Goal: Download file/media

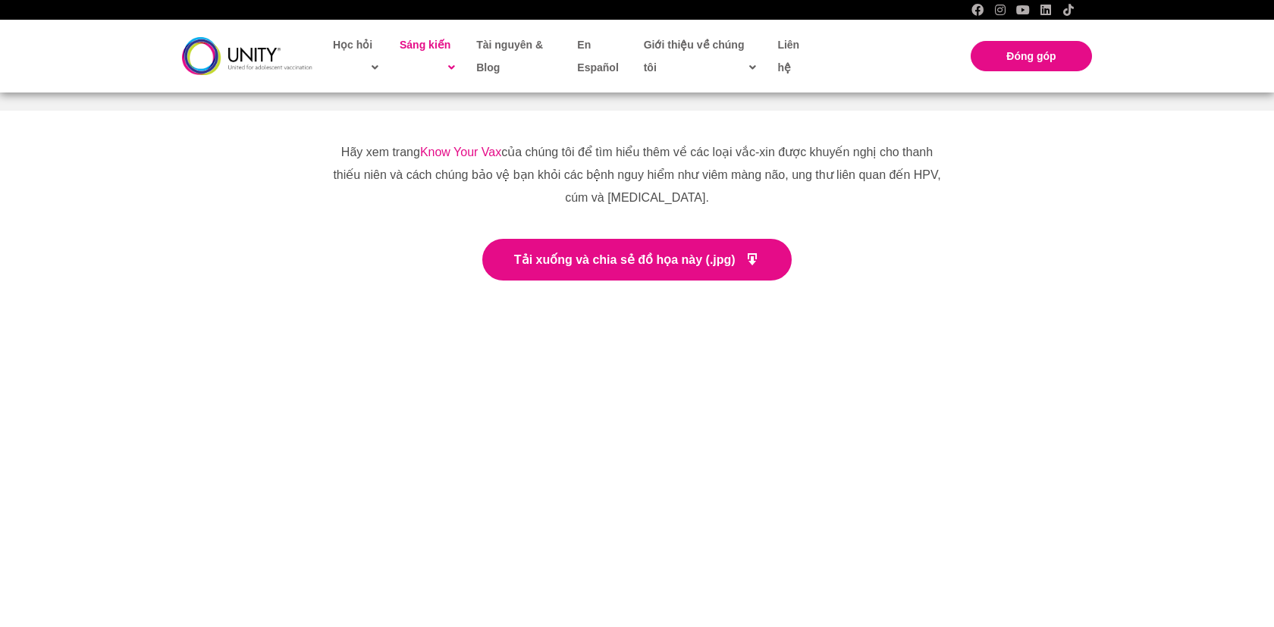
scroll to position [2527, 0]
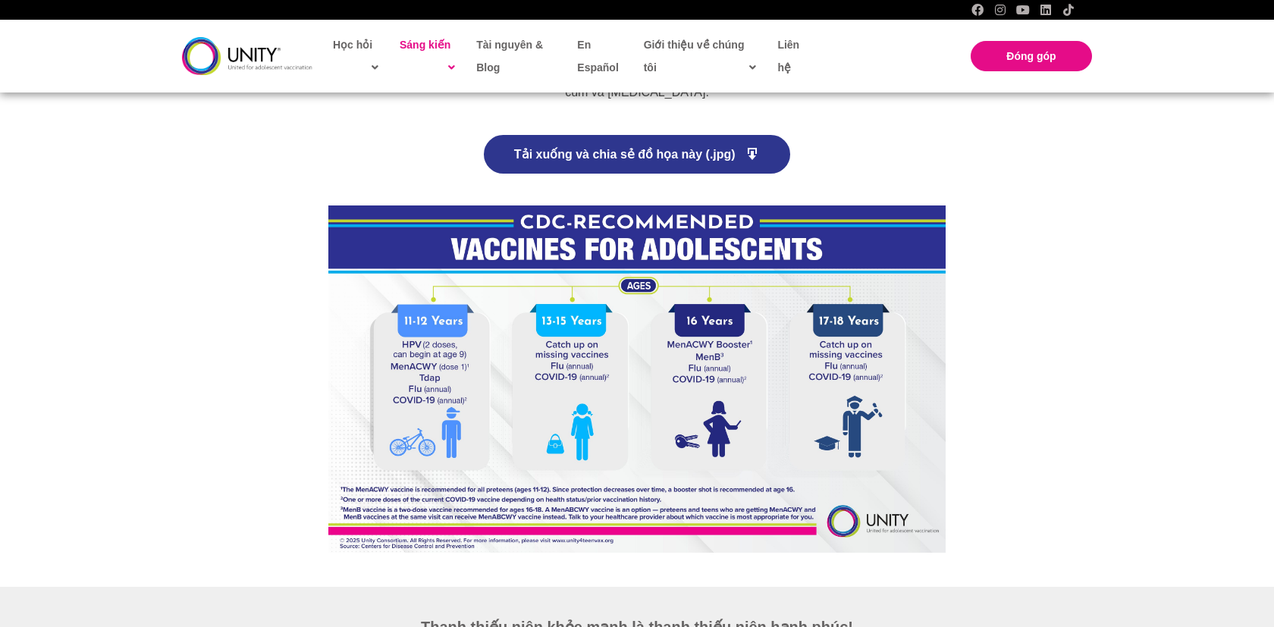
click at [644, 153] on font "Tải xuống và chia sẻ đồ họa này (.jpg)" at bounding box center [624, 154] width 221 height 13
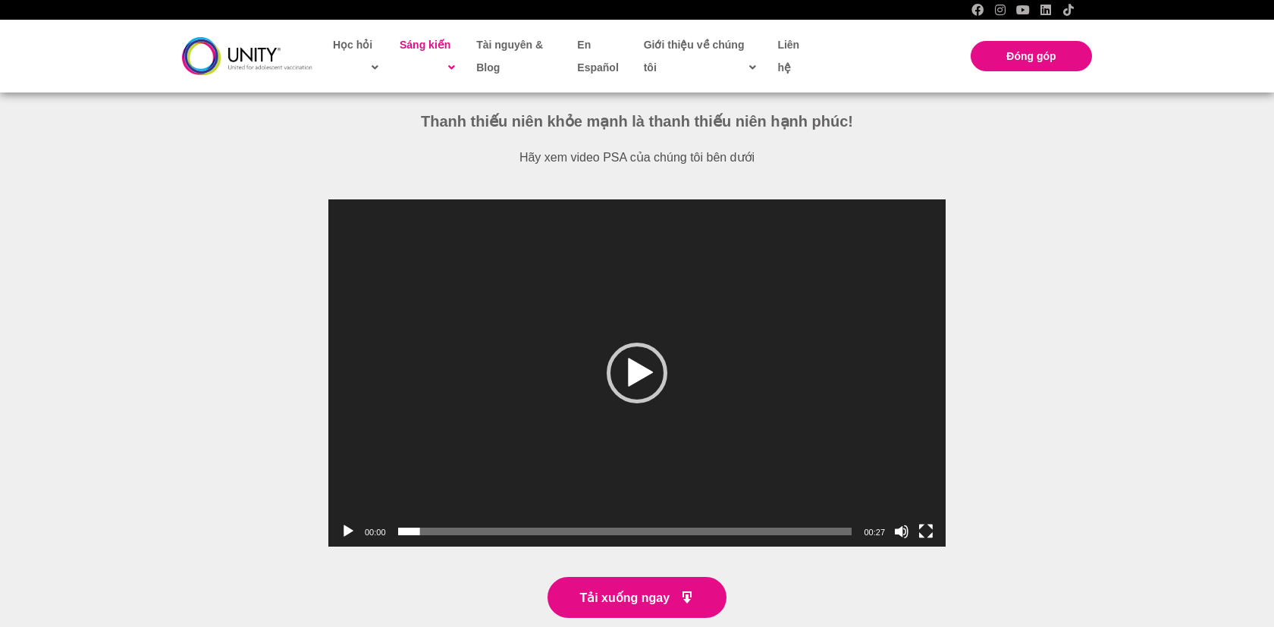
scroll to position [3158, 0]
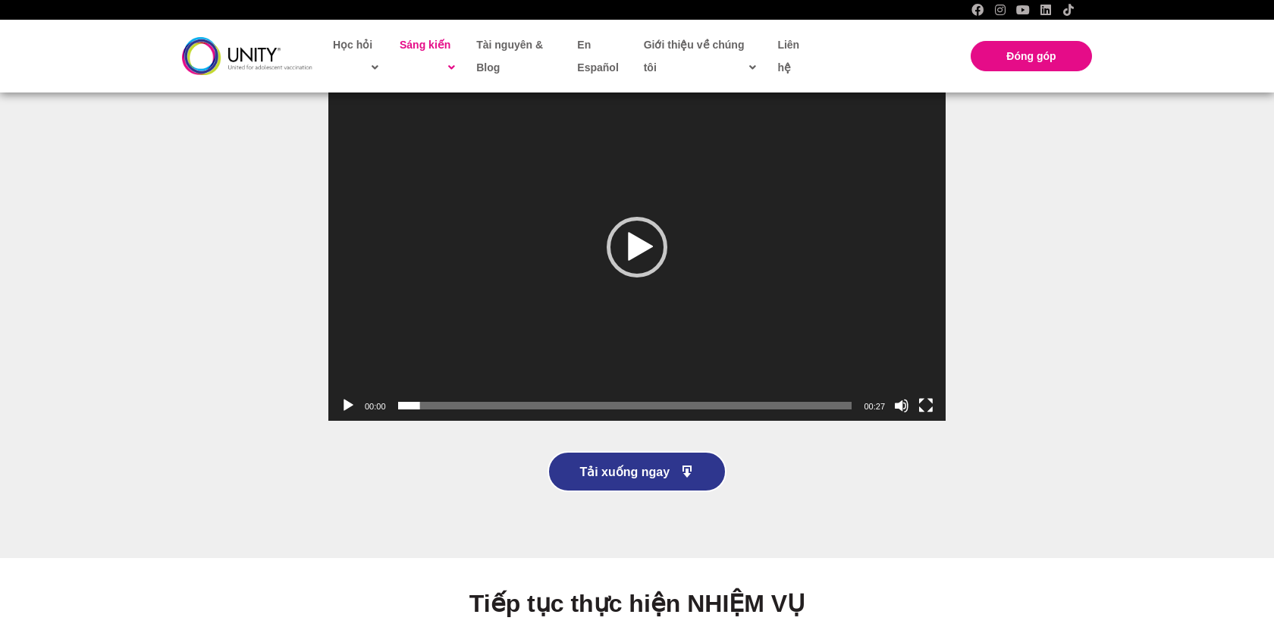
click at [613, 473] on font "Tải xuống ngay" at bounding box center [624, 471] width 90 height 13
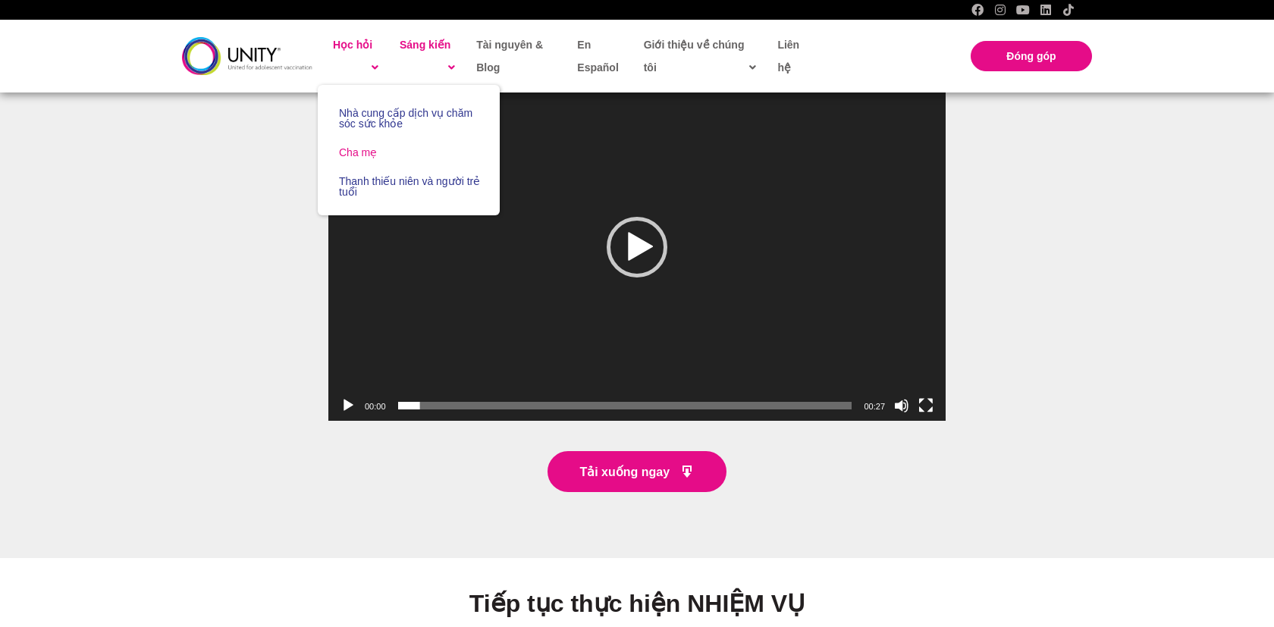
click at [359, 155] on font "Cha mẹ" at bounding box center [358, 152] width 38 height 12
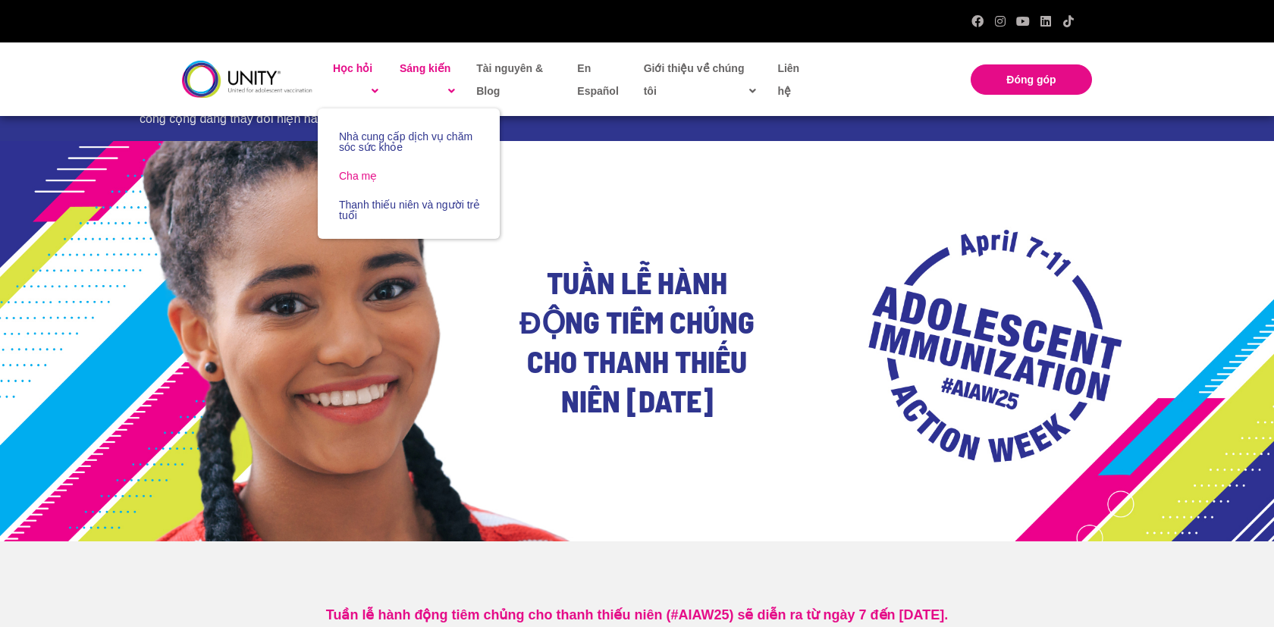
scroll to position [0, 0]
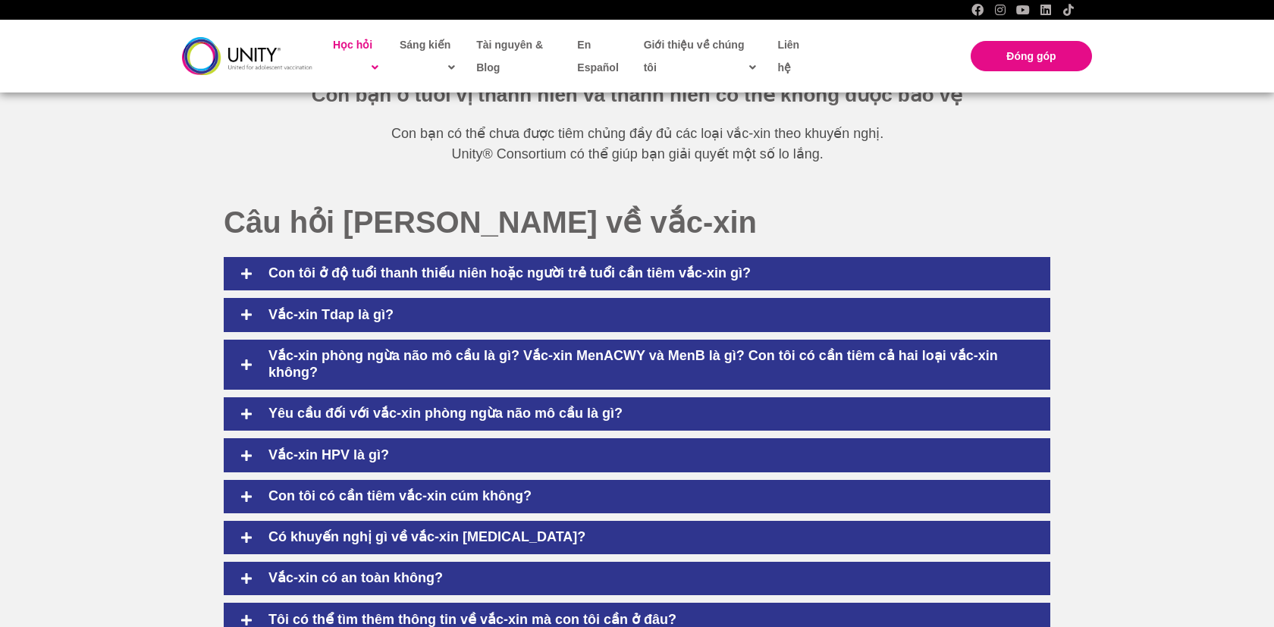
scroll to position [631, 0]
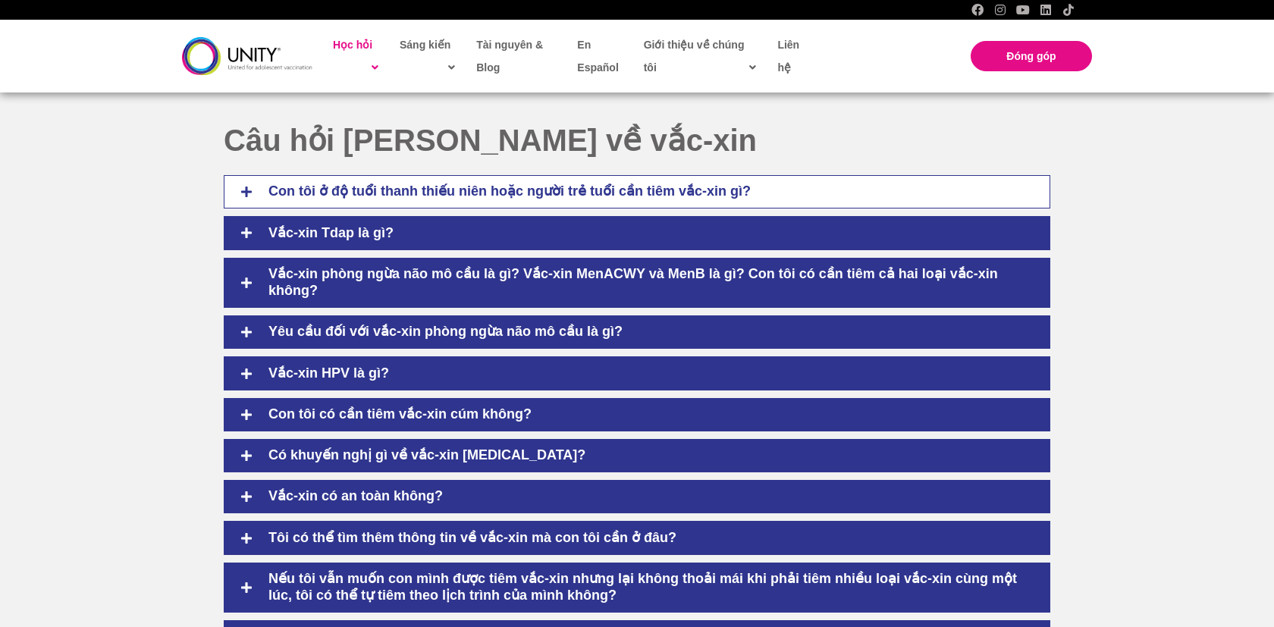
click at [618, 195] on font "Con tôi ở độ tuổi thanh thiếu niên hoặc người trẻ tuổi cần tiêm vắc-xin gì?" at bounding box center [509, 191] width 482 height 15
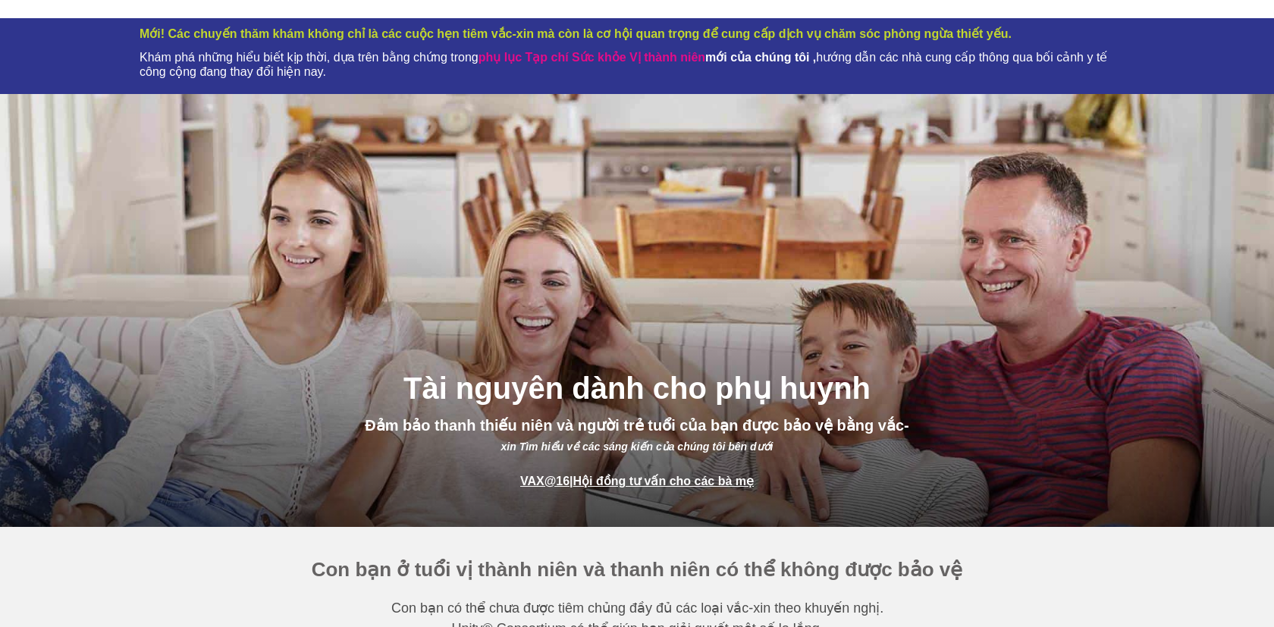
scroll to position [0, 0]
